Goal: Information Seeking & Learning: Learn about a topic

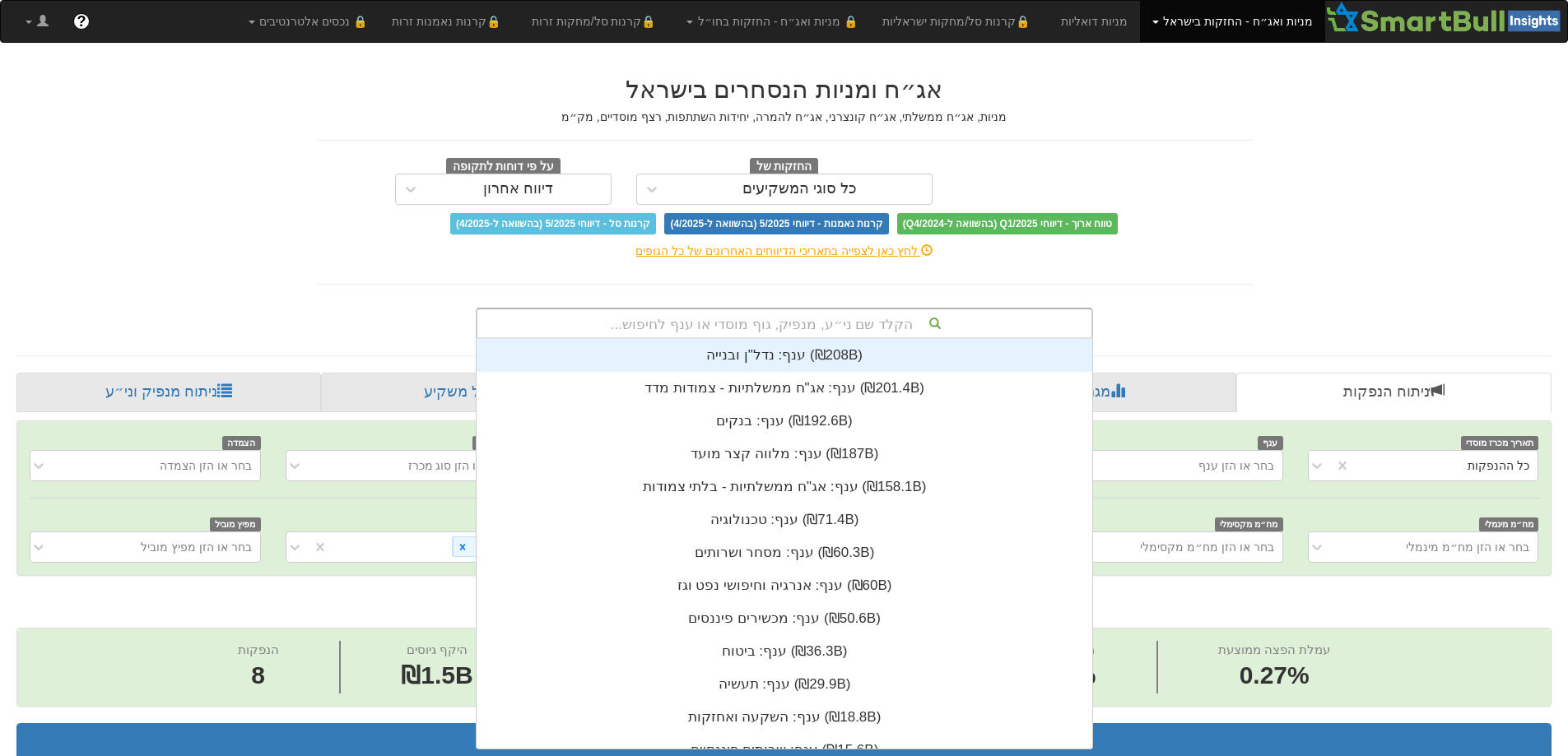
click at [773, 328] on div "הקלד שם ני״ע, מנפיק, גוף מוסדי או ענף לחיפוש..." at bounding box center [784, 323] width 614 height 28
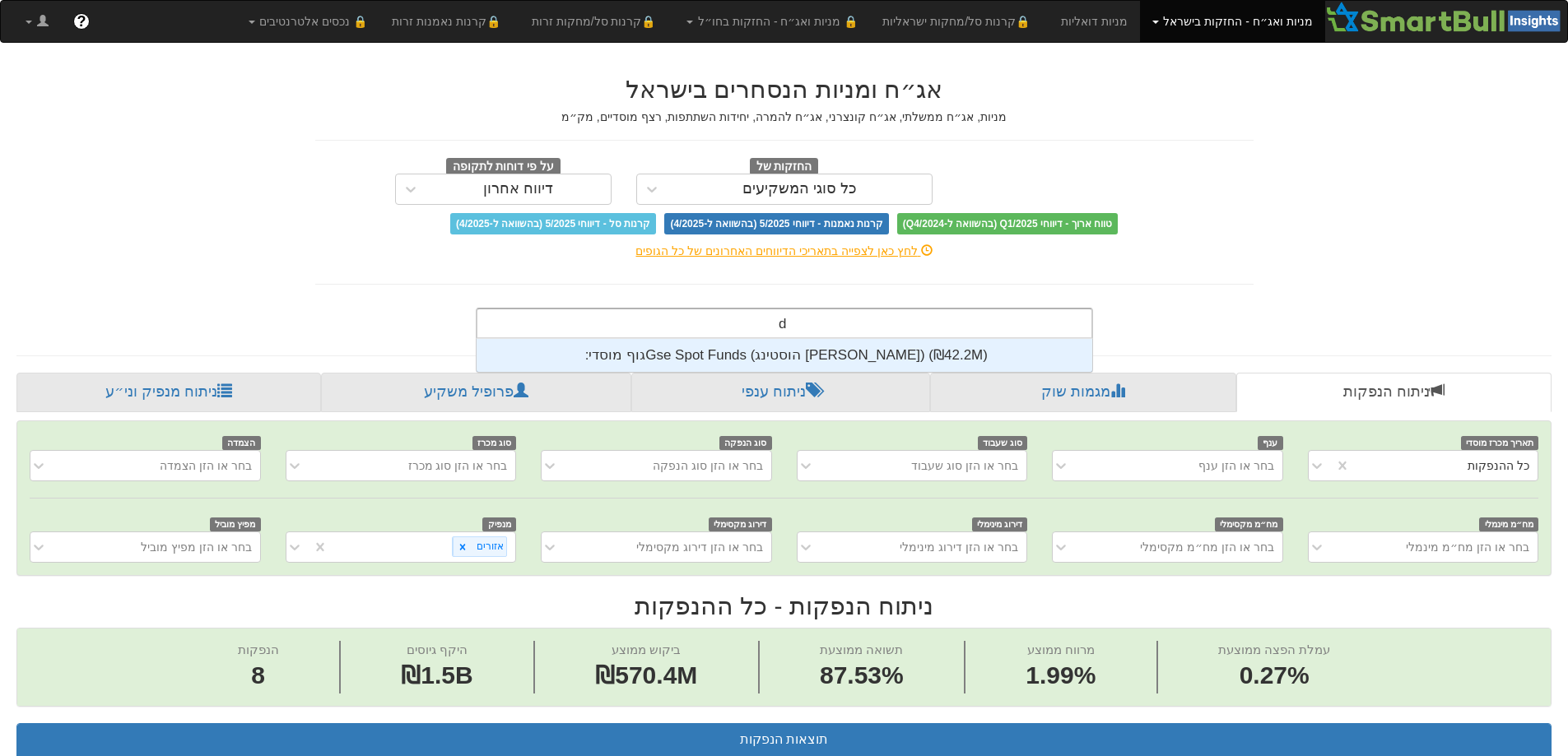
scroll to position [33, 0]
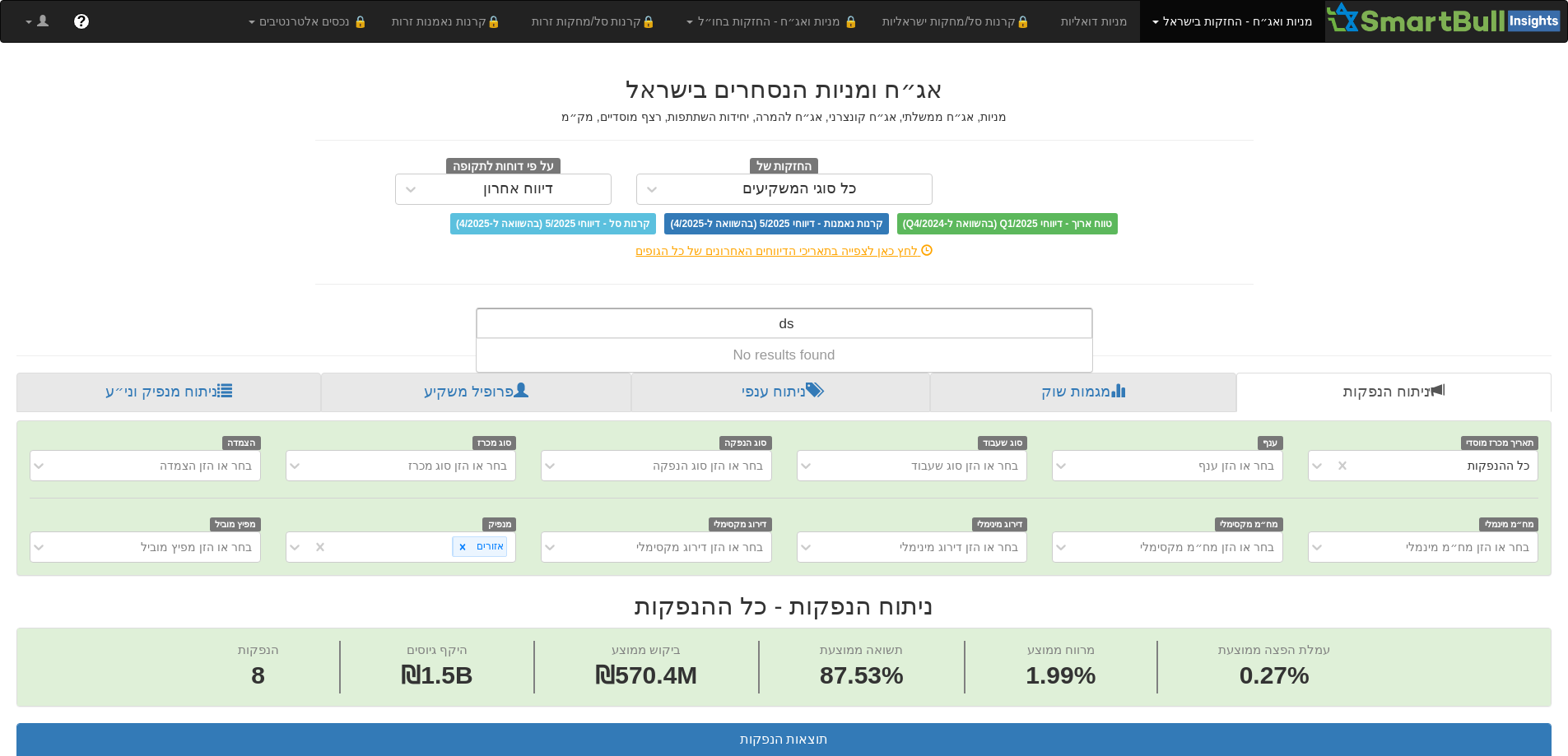
type input "d"
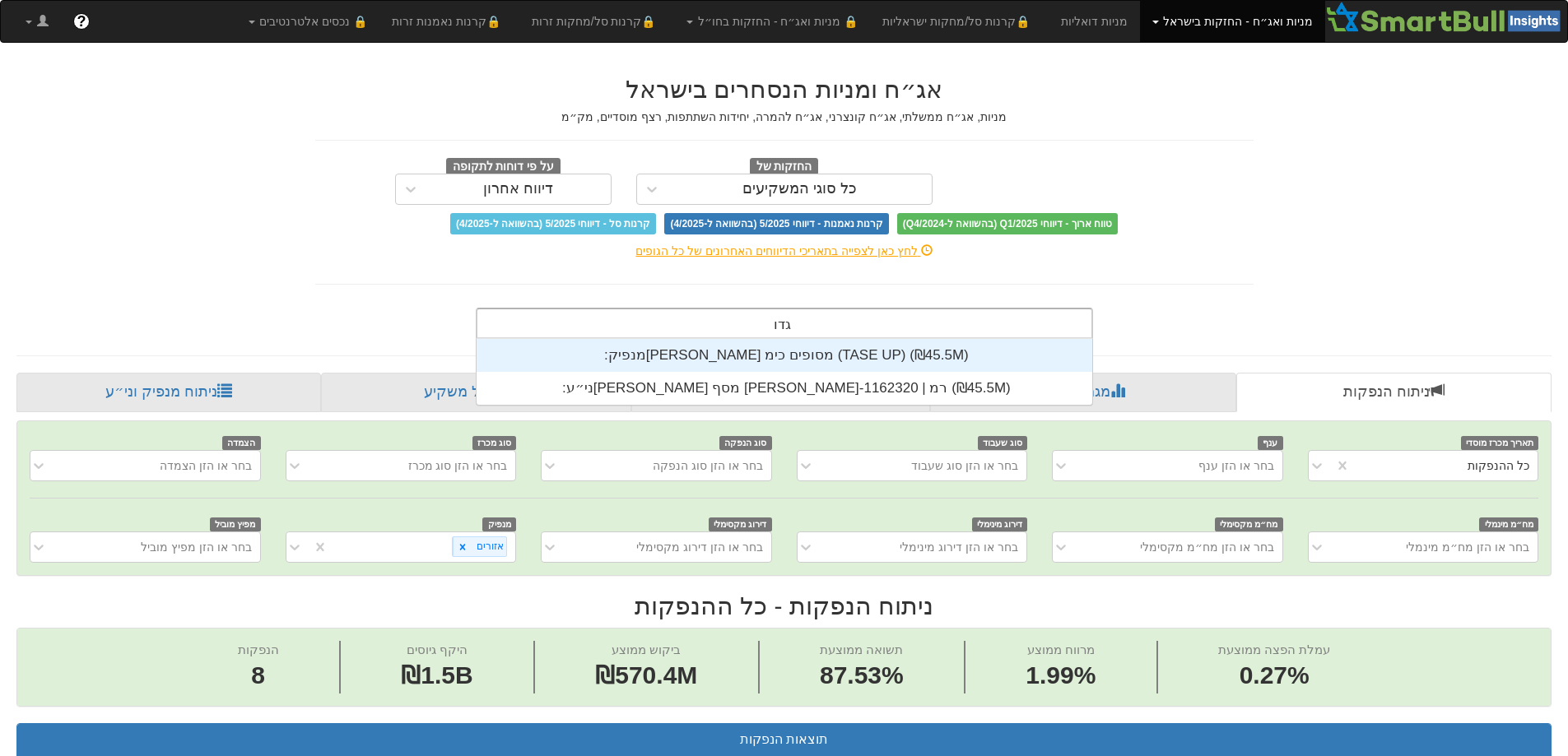
scroll to position [66, 0]
type input "[PERSON_NAME]"
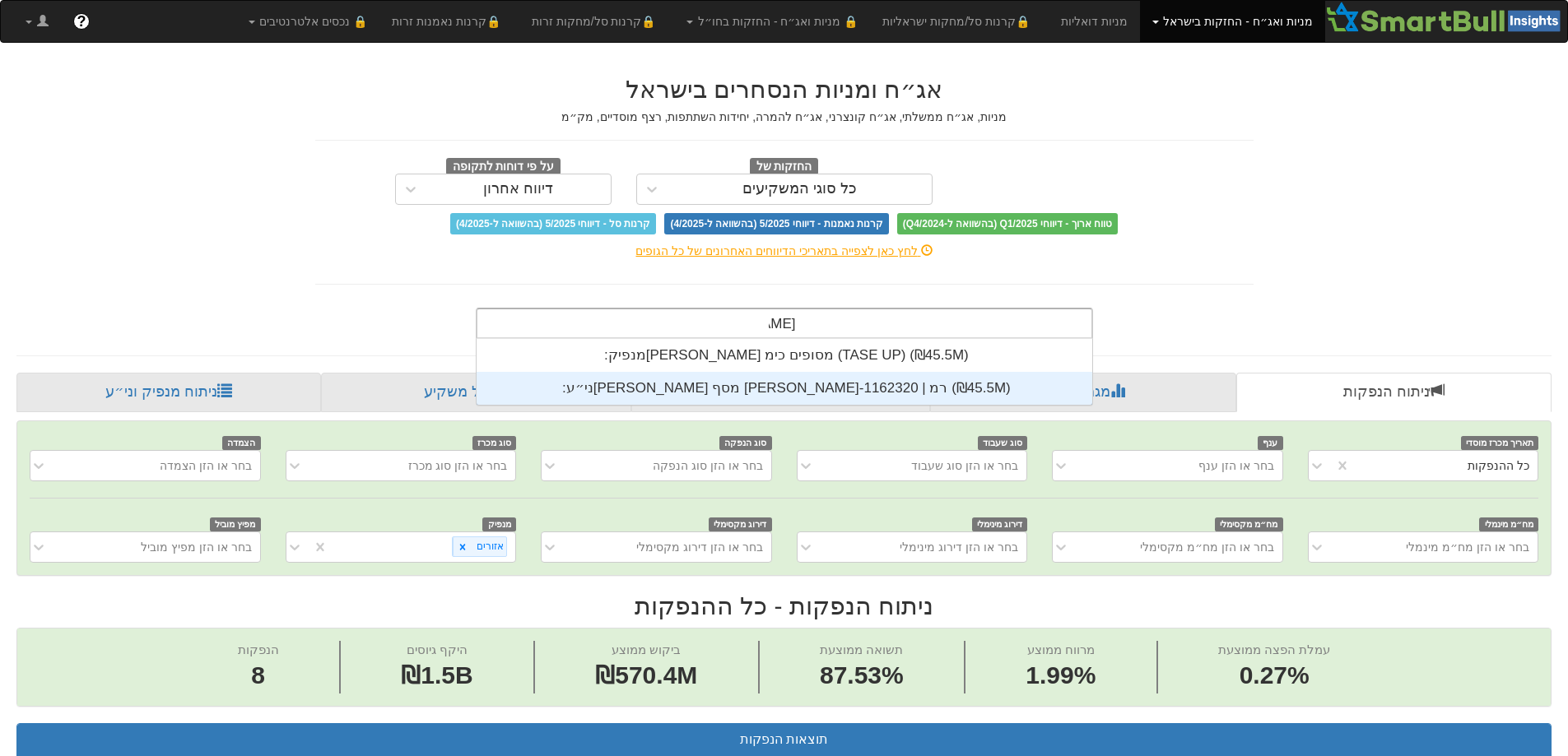
click at [761, 384] on div "ני״ע: ‏[PERSON_NAME] מסף [PERSON_NAME]-רמ | 1162320 ‎(₪45.5M)‎" at bounding box center [784, 389] width 616 height 33
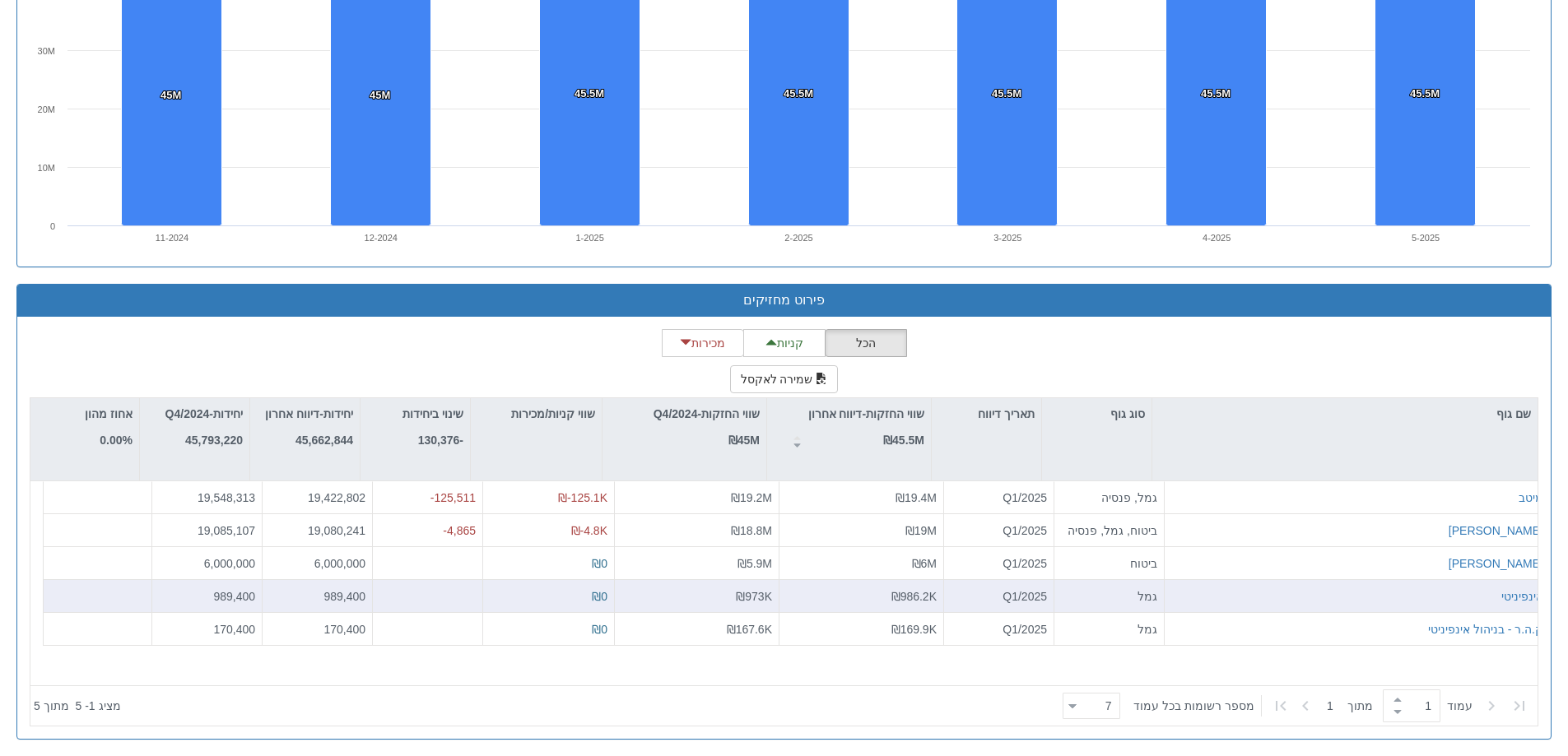
scroll to position [1169, 0]
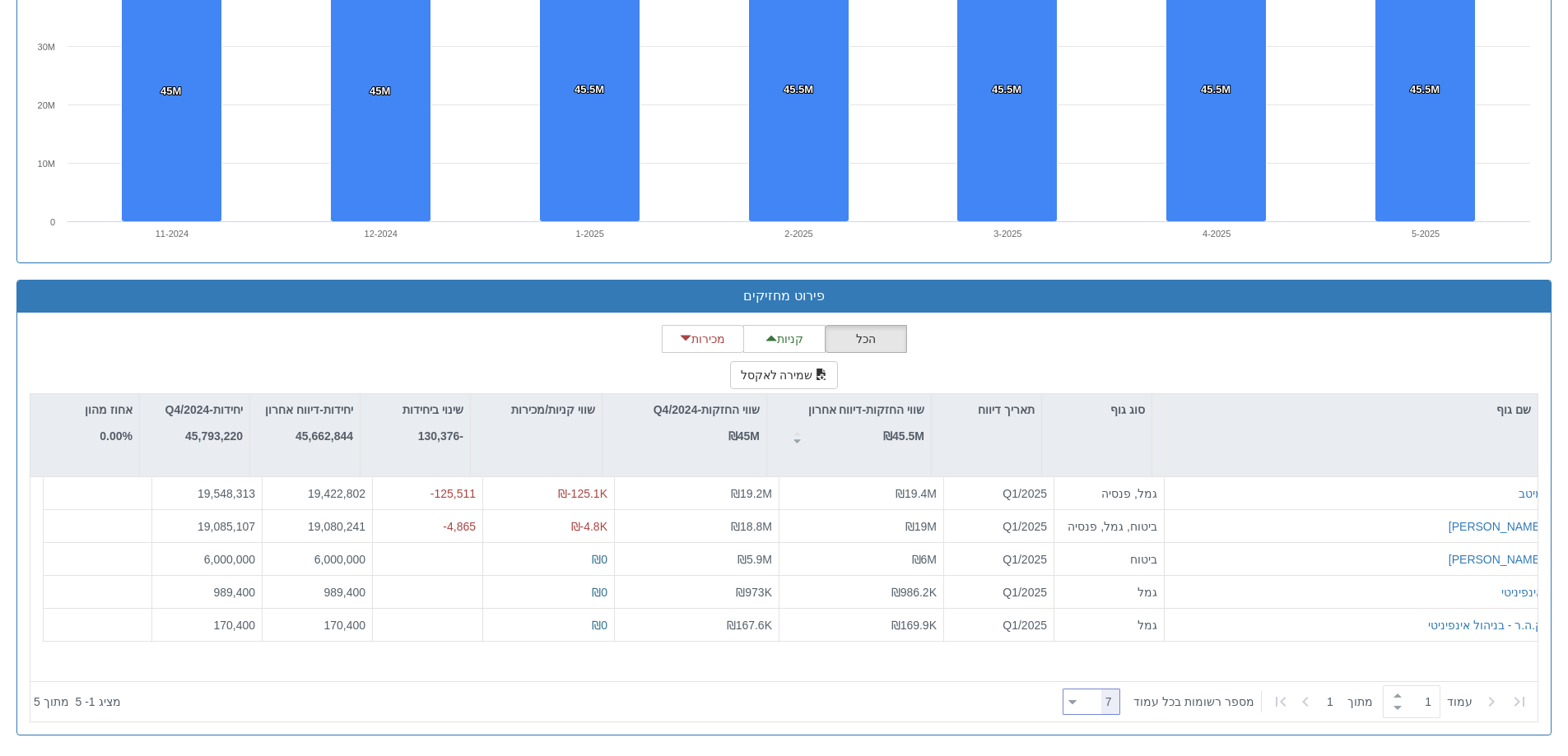
click at [1076, 701] on icon at bounding box center [1073, 703] width 7 height 4
click at [1102, 671] on div "100" at bounding box center [1102, 674] width 58 height 27
type input "100"
